Goal: Information Seeking & Learning: Find contact information

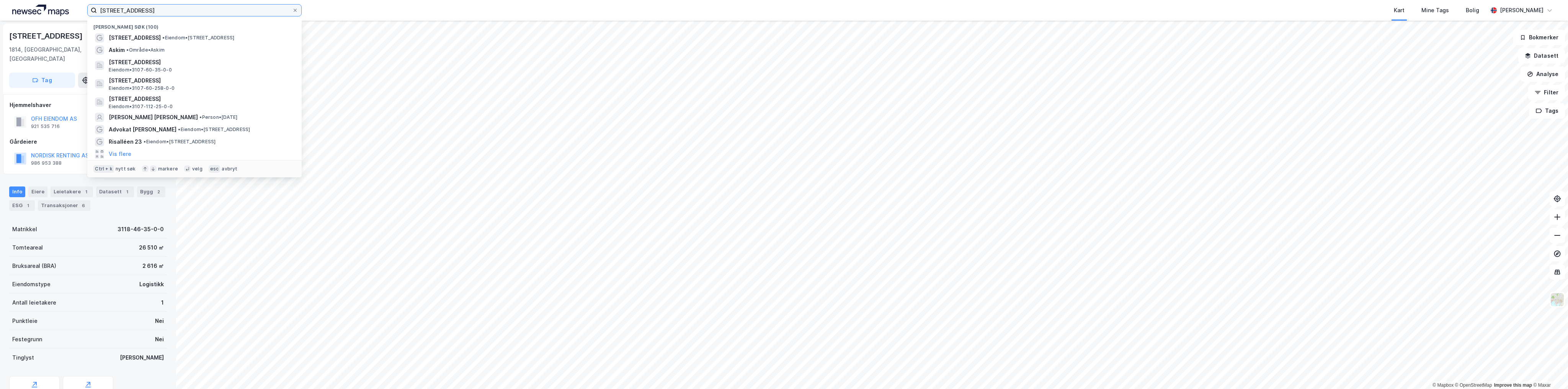
click at [204, 12] on input "[STREET_ADDRESS]" at bounding box center [194, 11] width 195 height 12
click at [204, 14] on input "[STREET_ADDRESS]" at bounding box center [194, 11] width 195 height 12
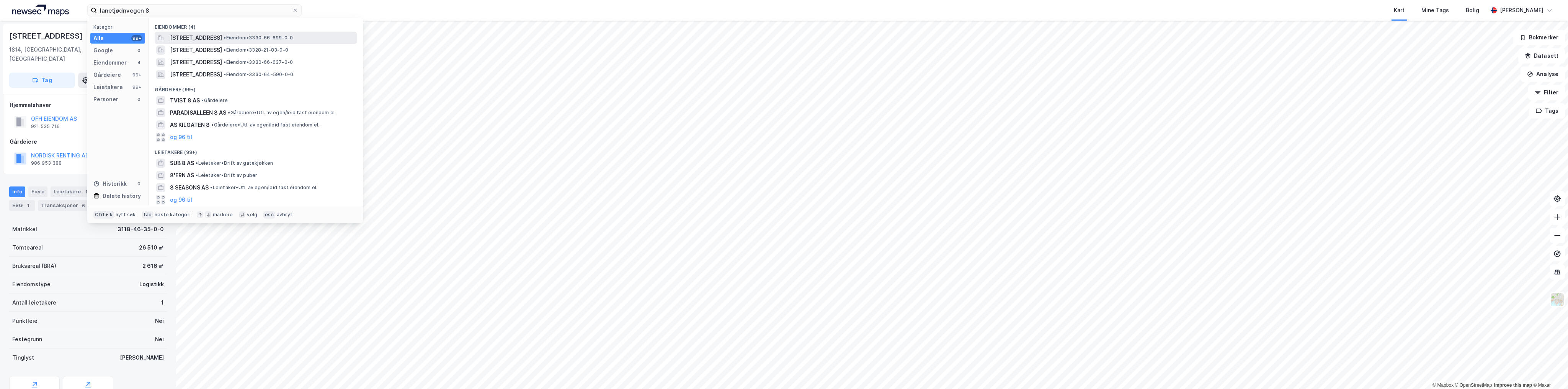
click at [222, 41] on span "[STREET_ADDRESS]" at bounding box center [196, 38] width 52 height 10
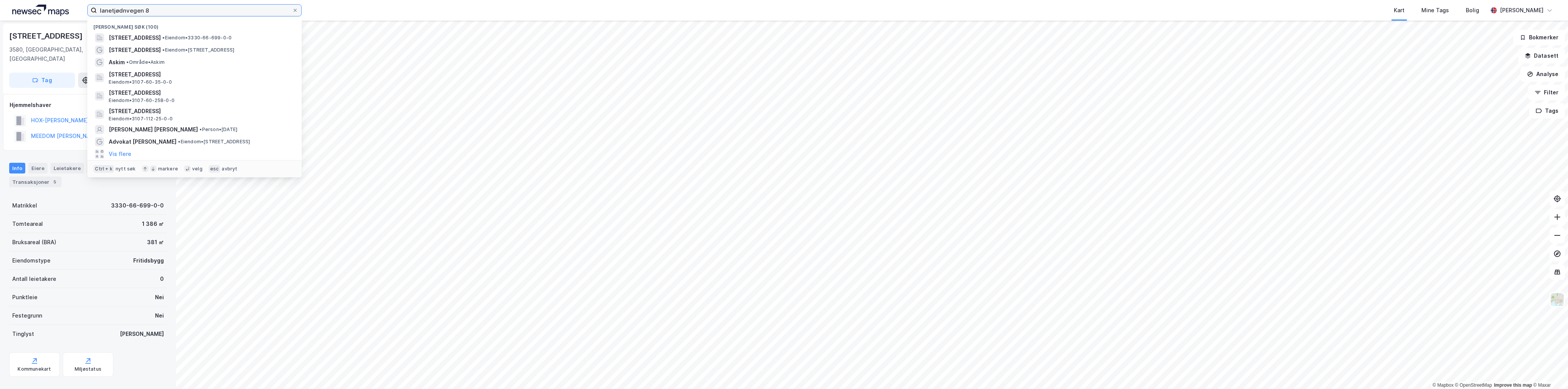
drag, startPoint x: 194, startPoint y: 6, endPoint x: 72, endPoint y: 23, distance: 123.2
click at [72, 23] on div "lanetjødnvegen 8 Nylige søk (100) [STREET_ADDRESS] • Eiendom • 3330-66-699-0-0 …" at bounding box center [784, 194] width 1568 height 389
paste input "[STREET_ADDRESS]"
type input "[STREET_ADDRESS]"
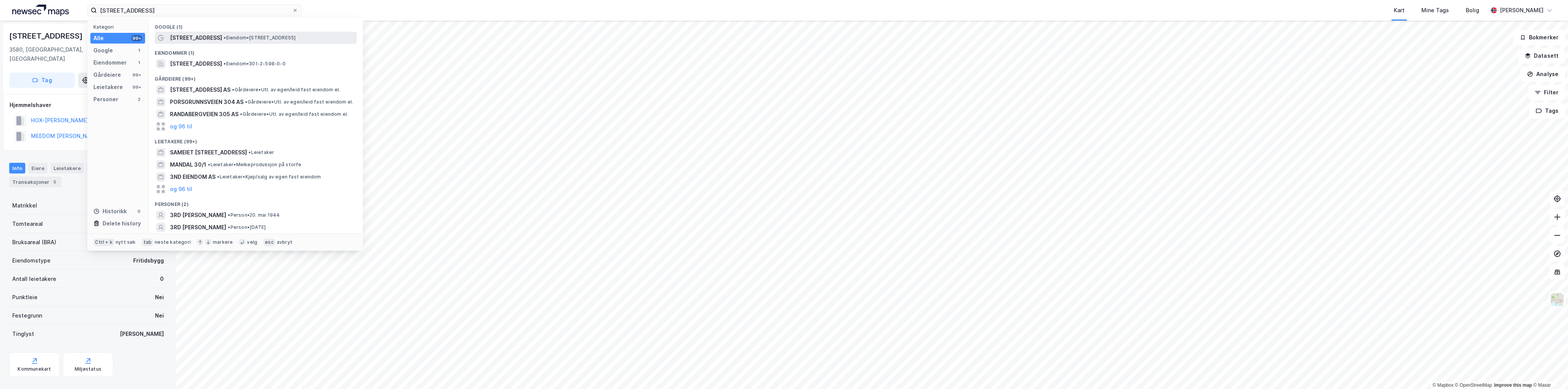
click at [207, 35] on span "[STREET_ADDRESS]" at bounding box center [196, 38] width 52 height 10
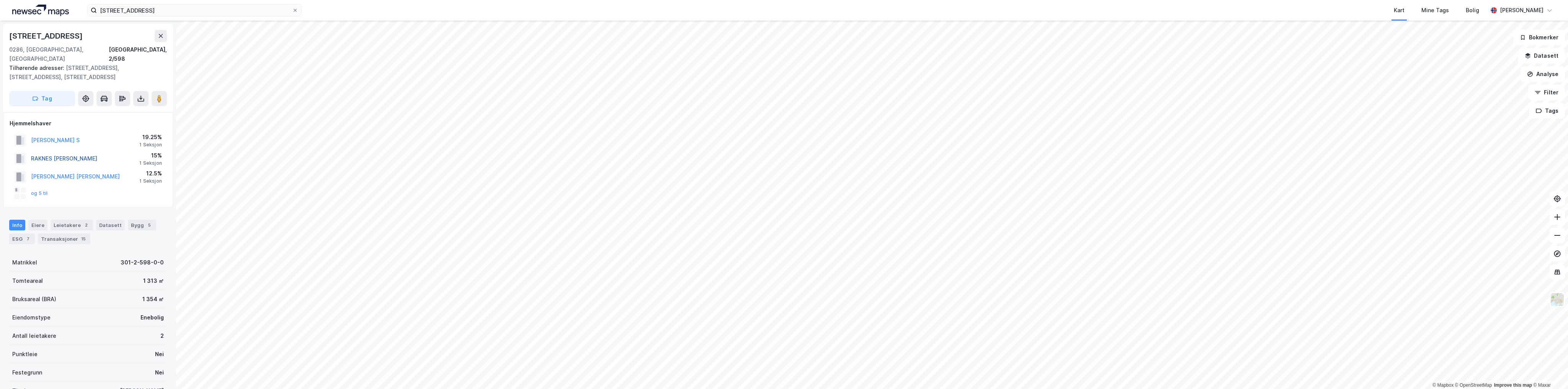
click at [0, 0] on button "RAKNES [PERSON_NAME]" at bounding box center [0, 0] width 0 height 0
